Goal: Task Accomplishment & Management: Manage account settings

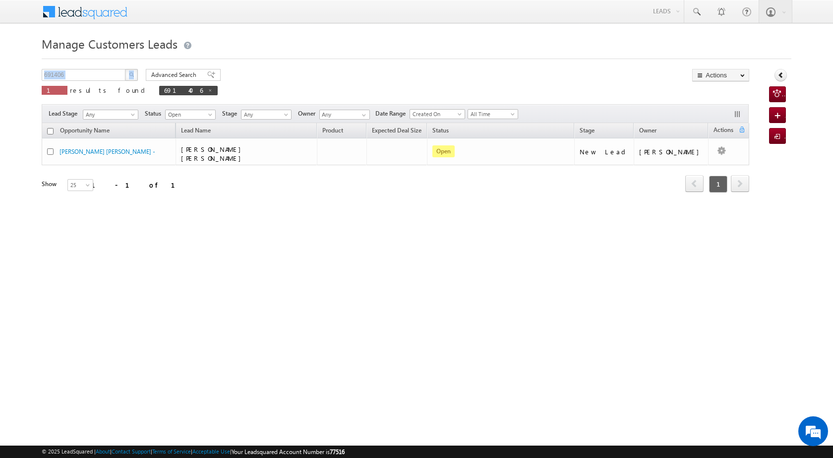
drag, startPoint x: 86, startPoint y: 67, endPoint x: 21, endPoint y: 62, distance: 65.1
click at [21, 62] on body "Menu [PERSON_NAME] [PERSON_NAME] a2@ks erve." at bounding box center [416, 140] width 833 height 281
click at [101, 71] on input "691406" at bounding box center [84, 75] width 85 height 12
drag, startPoint x: 75, startPoint y: 73, endPoint x: 26, endPoint y: 70, distance: 49.7
click at [26, 70] on body "Menu [PERSON_NAME] [PERSON_NAME] a2@ks erve." at bounding box center [416, 140] width 833 height 281
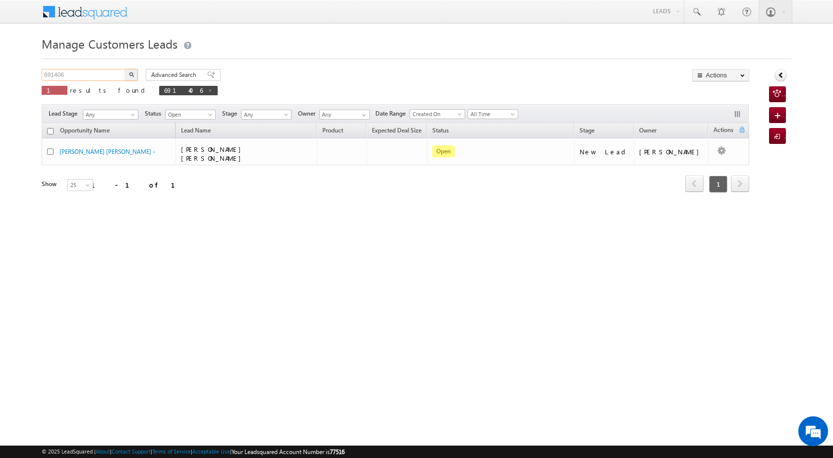
paste input "5930"
type input "695930"
click at [135, 75] on button "button" at bounding box center [131, 75] width 13 height 12
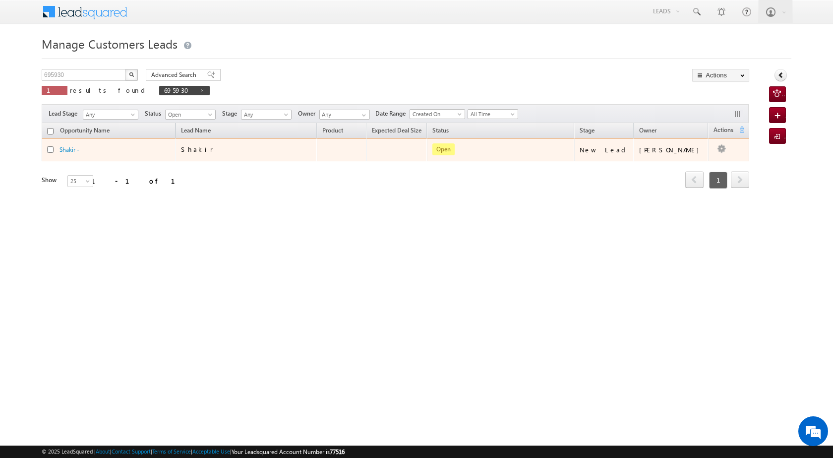
click at [724, 144] on td "Edit Change Owner Change Stage Add Activity Add Task Delete" at bounding box center [728, 149] width 41 height 23
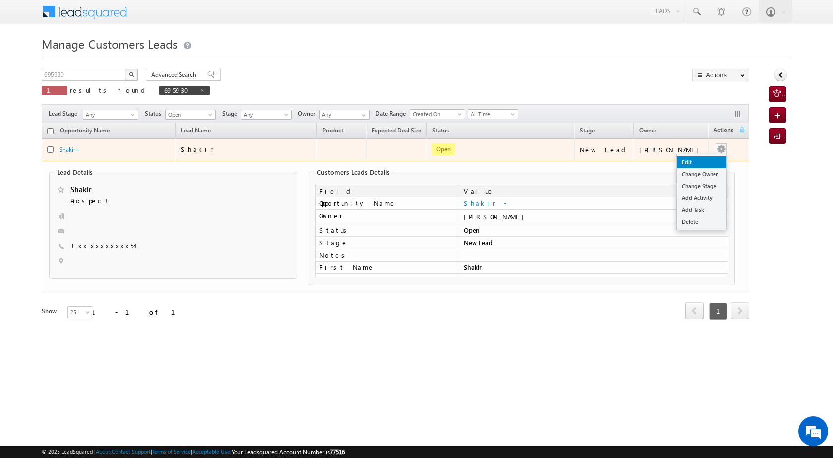
click at [694, 161] on link "Edit" at bounding box center [702, 162] width 50 height 12
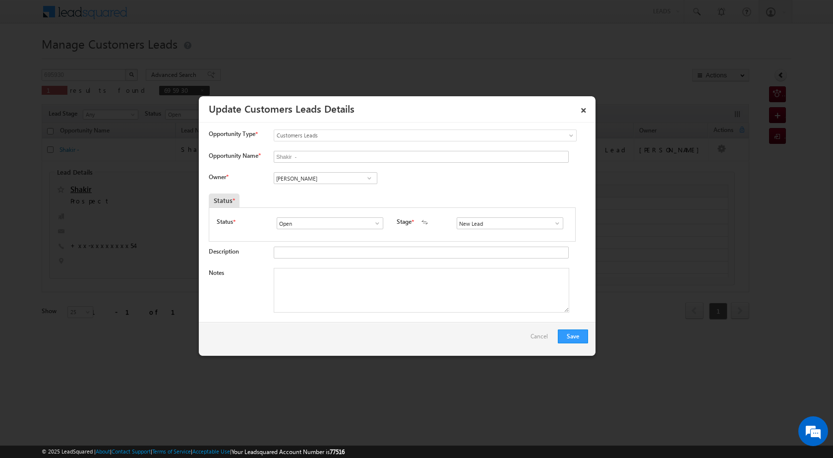
click at [369, 179] on span at bounding box center [370, 178] width 10 height 8
click at [260, 290] on div "Notes" at bounding box center [398, 293] width 379 height 50
click at [370, 178] on span at bounding box center [370, 178] width 10 height 8
type input "r"
click at [350, 195] on link "[PERSON_NAME] [EMAIL_ADDRESS][DOMAIN_NAME]" at bounding box center [326, 193] width 104 height 19
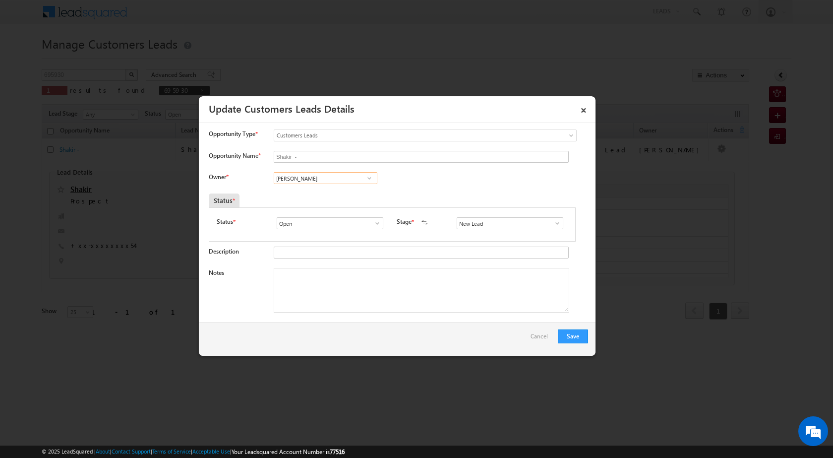
type input "[PERSON_NAME]"
click at [361, 317] on div "Notes" at bounding box center [398, 293] width 379 height 50
click at [357, 299] on textarea "Notes" at bounding box center [422, 290] width 296 height 45
click at [342, 299] on textarea "Notes" at bounding box center [422, 290] width 296 height 45
paste textarea "own plot seco plot vailue 12 lac loan amount 10 lac business [PERSON_NAME] 3 ca…"
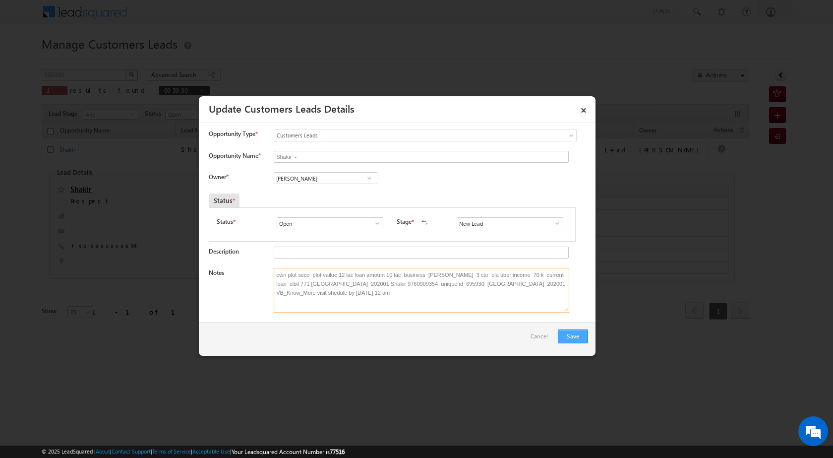
type textarea "own plot seco plot vailue 12 lac loan amount 10 lac business [PERSON_NAME] 3 ca…"
click at [573, 331] on button "Save" at bounding box center [573, 336] width 30 height 14
